Goal: Find specific page/section: Find specific page/section

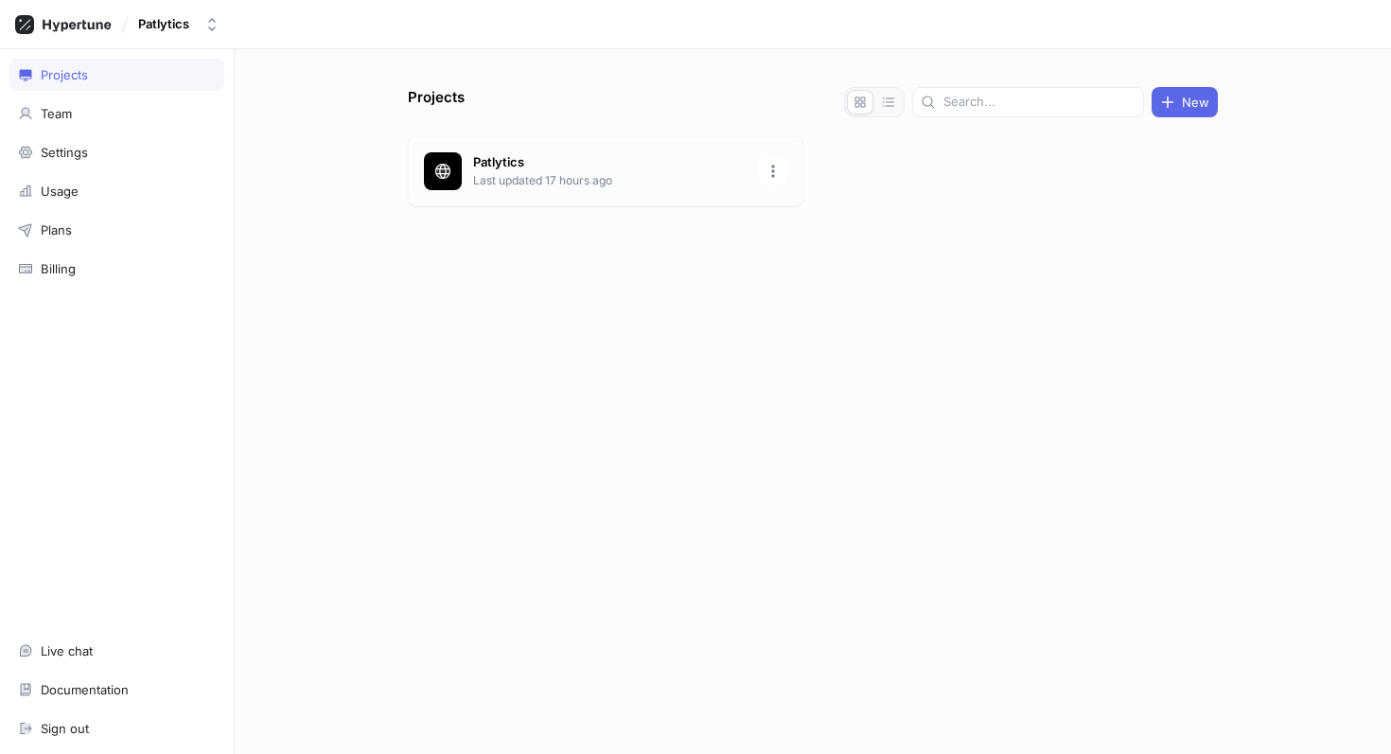
click at [525, 170] on p "Patlytics" at bounding box center [610, 162] width 274 height 19
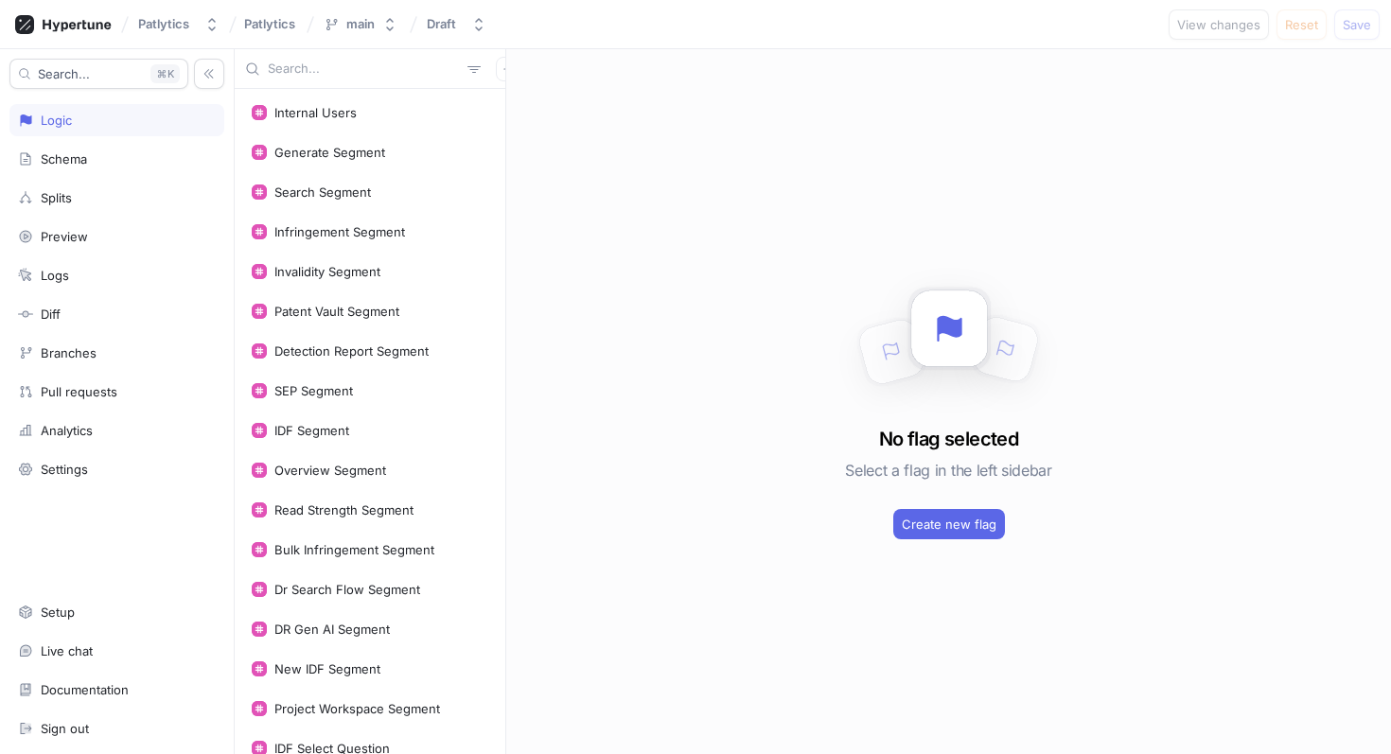
click at [302, 68] on input "text" at bounding box center [364, 69] width 192 height 19
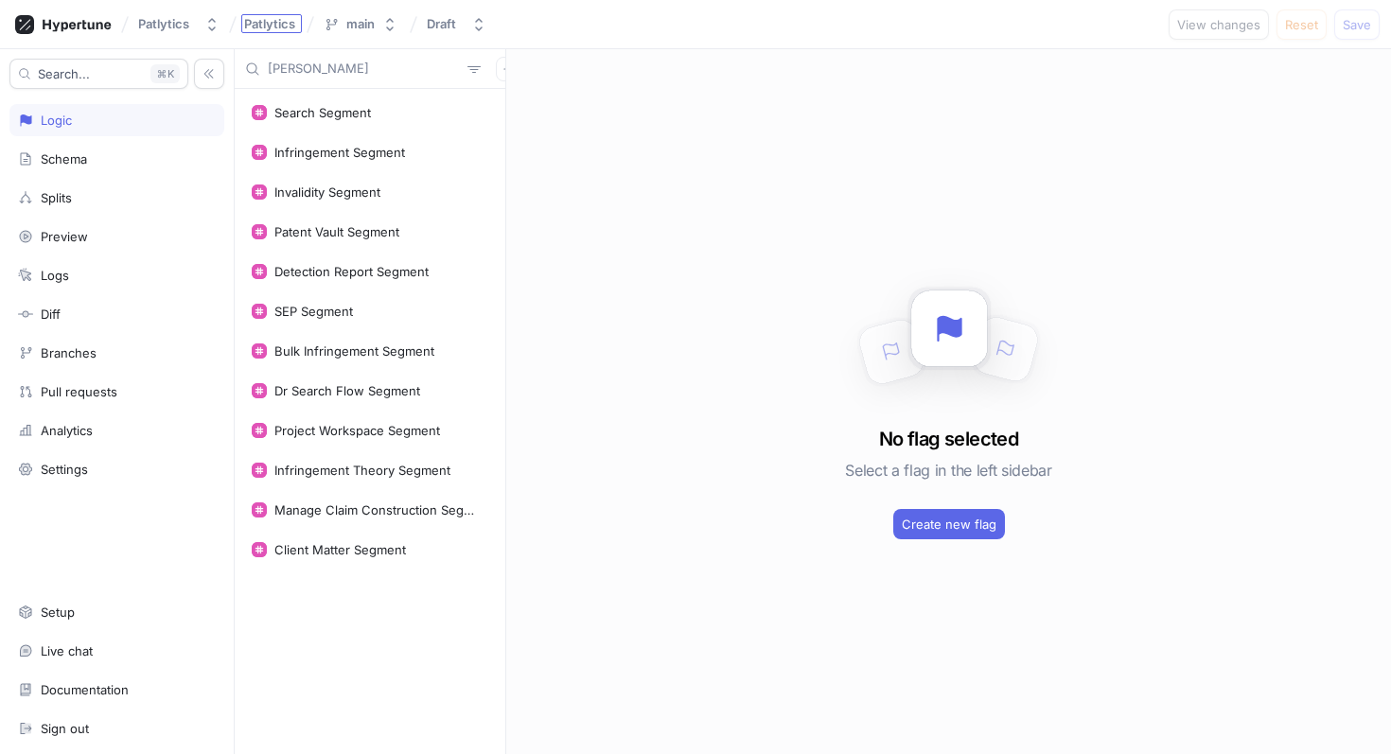
type input "[PERSON_NAME]"
